Goal: Task Accomplishment & Management: Complete application form

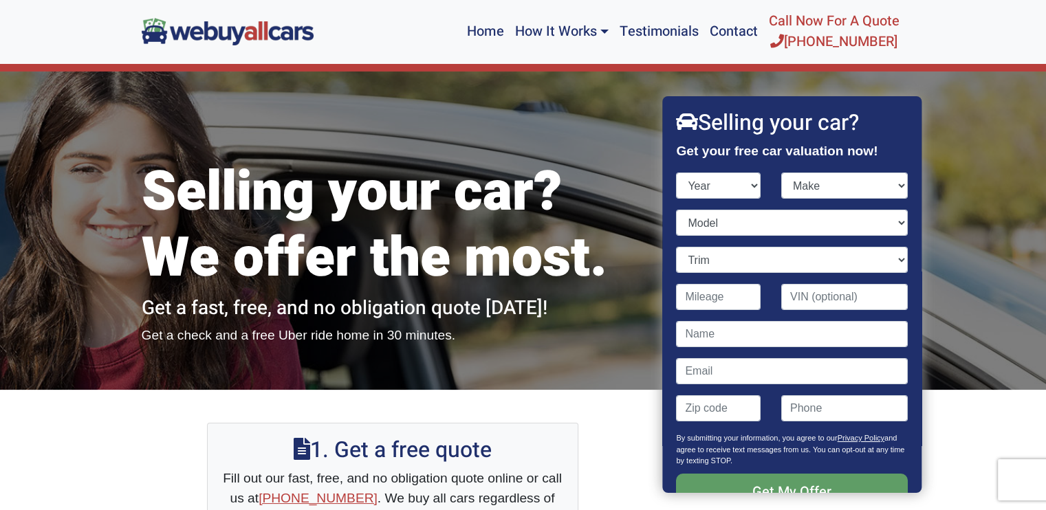
select select "1996"
click at [677, 173] on select "Year [DATE] 2024 2023 2022 2021 2020 2019 2018 2017 2016 2015 2014 2013 2012 20…" at bounding box center [719, 186] width 85 height 26
click at [821, 189] on select "Make" at bounding box center [845, 186] width 127 height 26
select select "Toyota"
click at [782, 173] on select "Make Acura Audi BMW Buick Cadillac Chevrolet Chrysler Dodge Eagle [PERSON_NAME]…" at bounding box center [845, 186] width 127 height 26
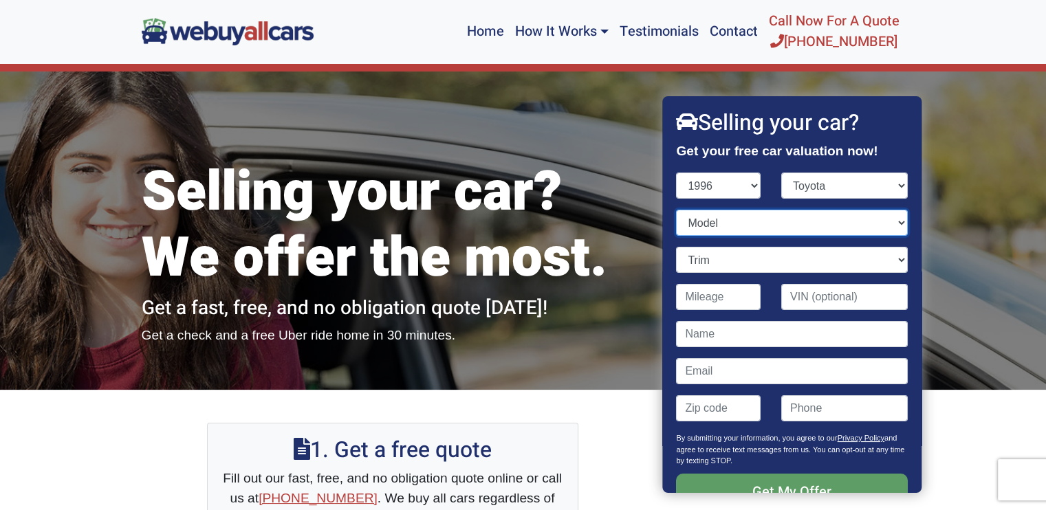
click at [782, 222] on select "Model" at bounding box center [792, 223] width 231 height 26
select select "Camry"
click at [677, 210] on select "Model 4Runner Avalon Camry Celica Corolla Land Cruiser Paseo Previa RAV4 Supra …" at bounding box center [792, 223] width 231 height 26
click at [740, 256] on select "Trim" at bounding box center [792, 260] width 231 height 26
select select "DX 4dr Sedan"
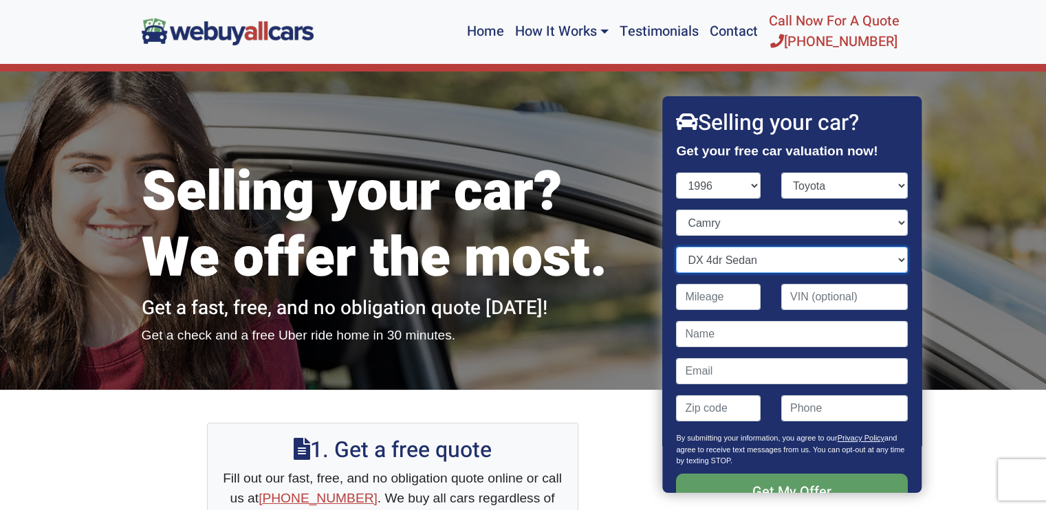
click at [677, 247] on select "Trim Collector V6 4dr Sedan DX 2dr Coupe DX 4dr Sedan LE 2dr Coupe LE 4dr Sedan…" at bounding box center [792, 260] width 231 height 26
click at [732, 299] on input "Contact form" at bounding box center [719, 297] width 85 height 26
click at [798, 307] on input "Contact form" at bounding box center [845, 297] width 127 height 26
paste input "[US_VEHICLE_IDENTIFICATION_NUMBER]"
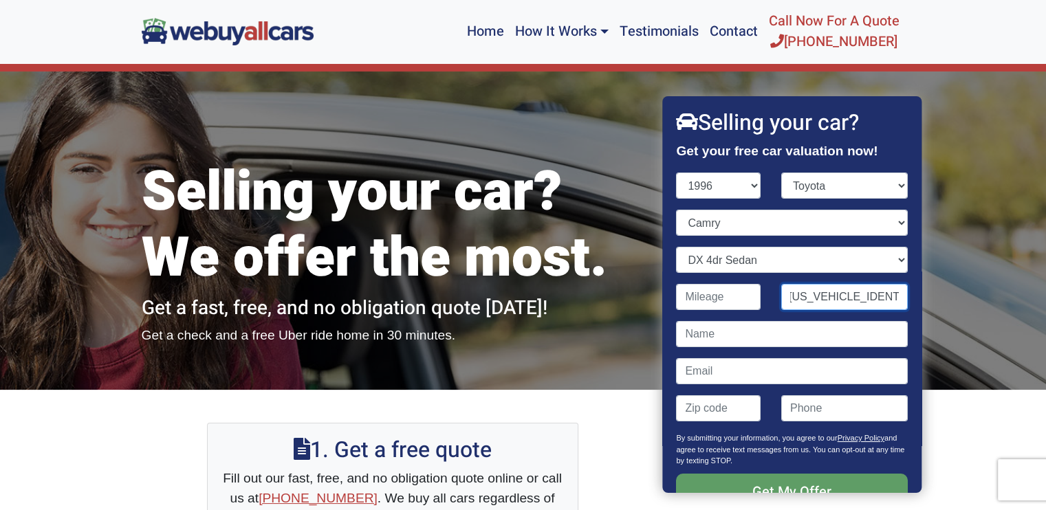
type input "[US_VEHICLE_IDENTIFICATION_NUMBER]"
click at [718, 297] on input "Contact form" at bounding box center [719, 297] width 85 height 26
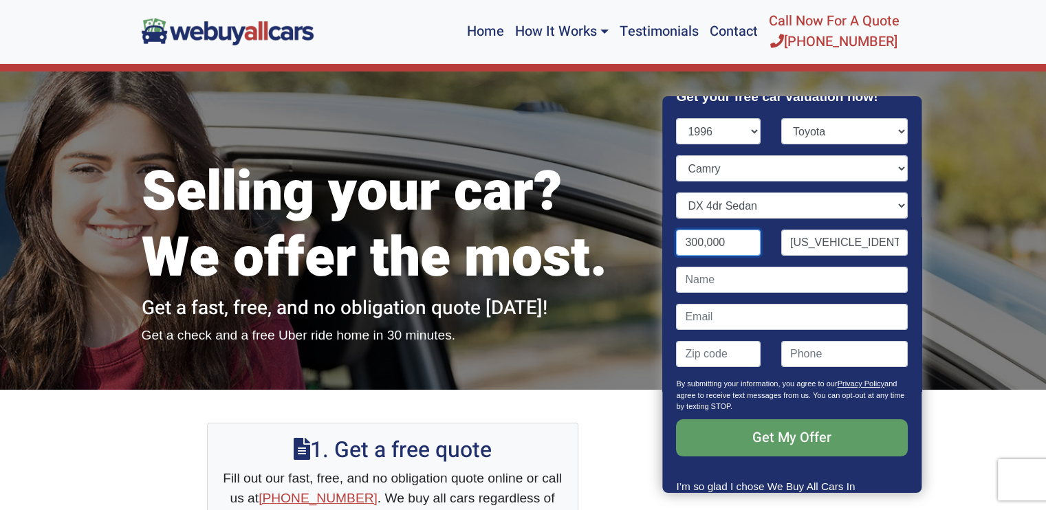
scroll to position [50, 0]
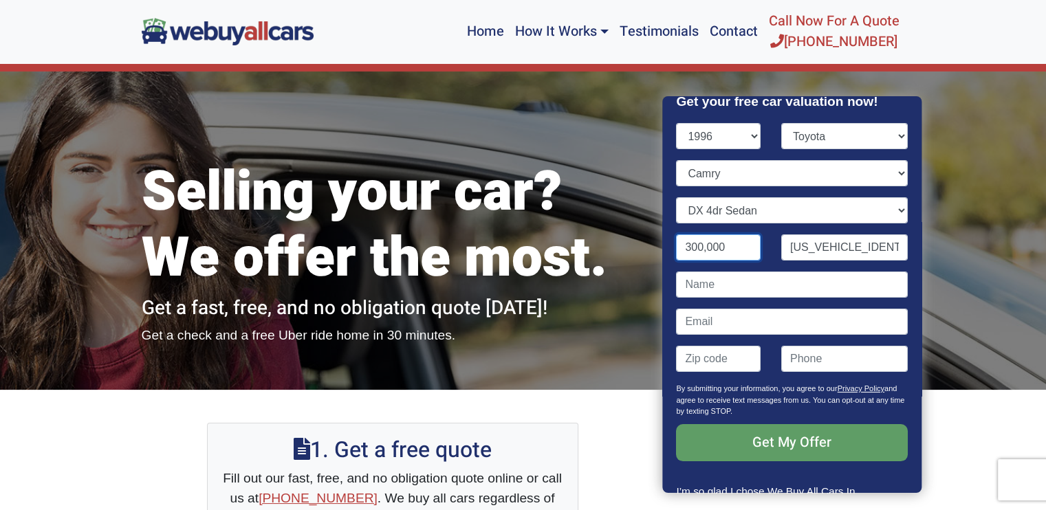
type input "300,000"
click at [727, 286] on input "Contact form" at bounding box center [792, 285] width 231 height 26
type input "[PERSON_NAME]"
type input "[EMAIL_ADDRESS][DOMAIN_NAME]"
type input "8"
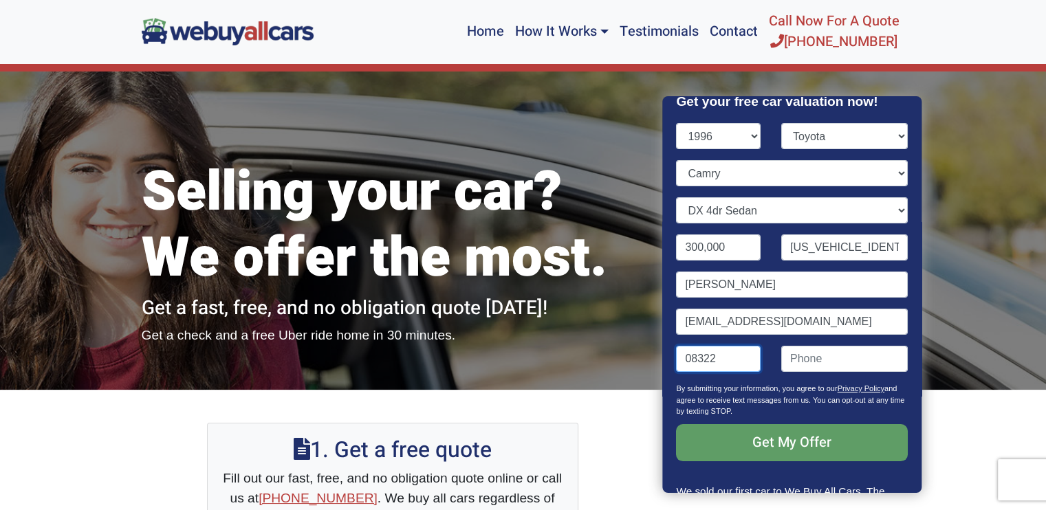
type input "08322"
click at [936, 369] on div "Selling your car? We offer the most. Get a fast, free, and no obligation quote …" at bounding box center [523, 231] width 1046 height 318
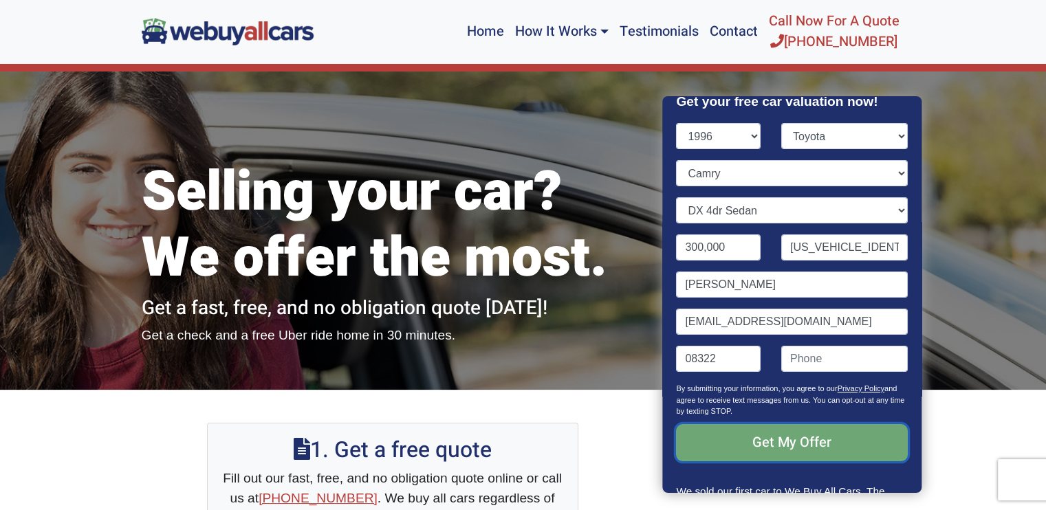
click at [799, 447] on input "Get My Offer" at bounding box center [792, 442] width 231 height 37
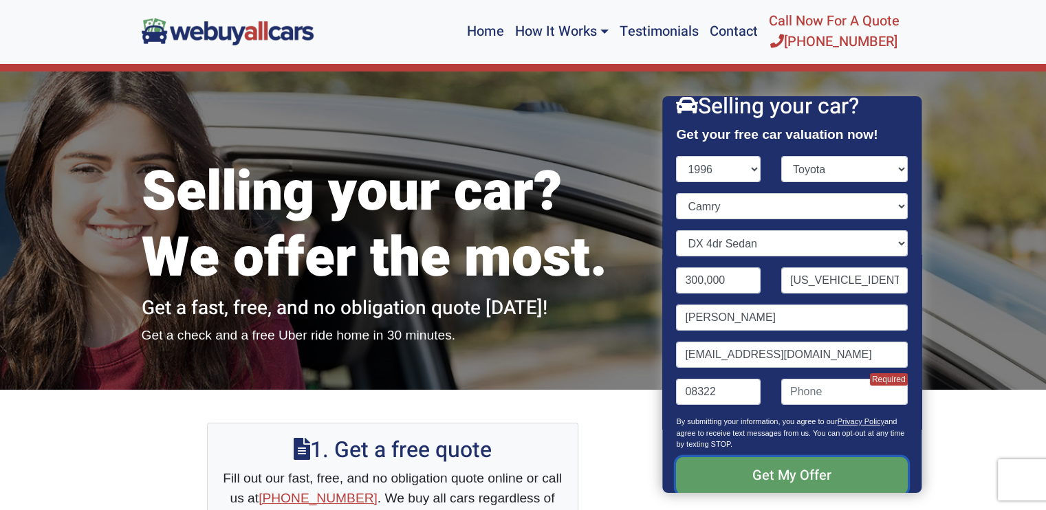
scroll to position [0, 0]
